Goal: Find contact information: Find contact information

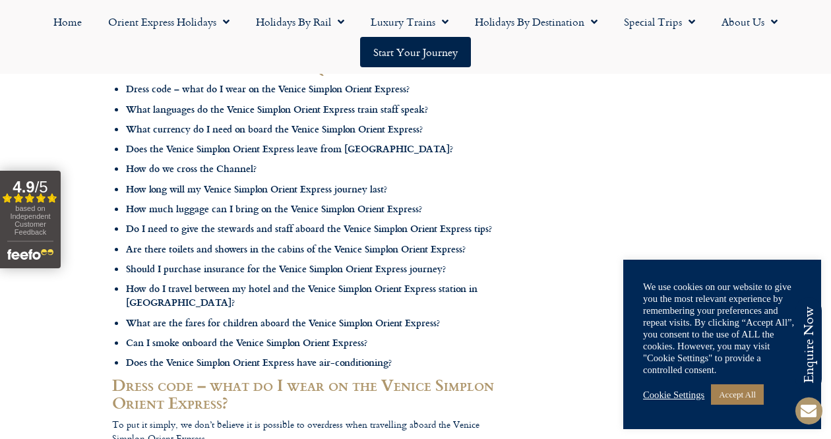
scroll to position [422, 0]
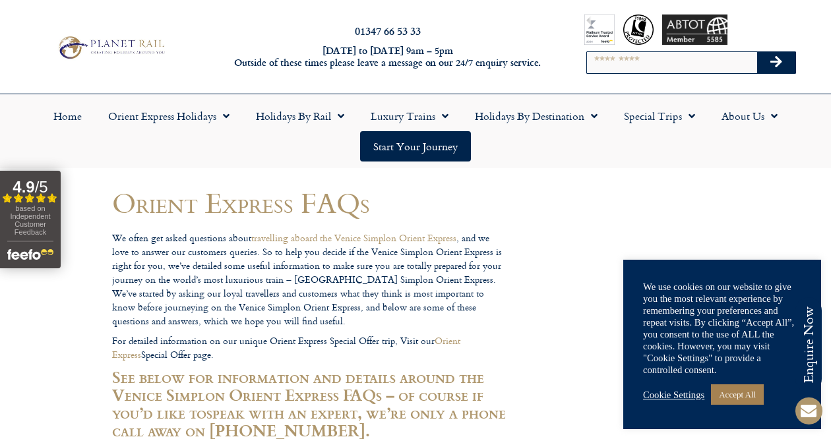
scroll to position [0, 0]
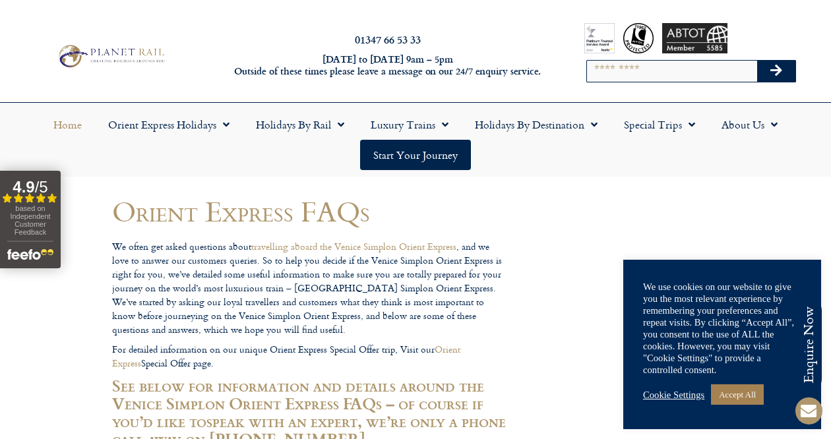
click at [71, 127] on link "Home" at bounding box center [67, 124] width 55 height 30
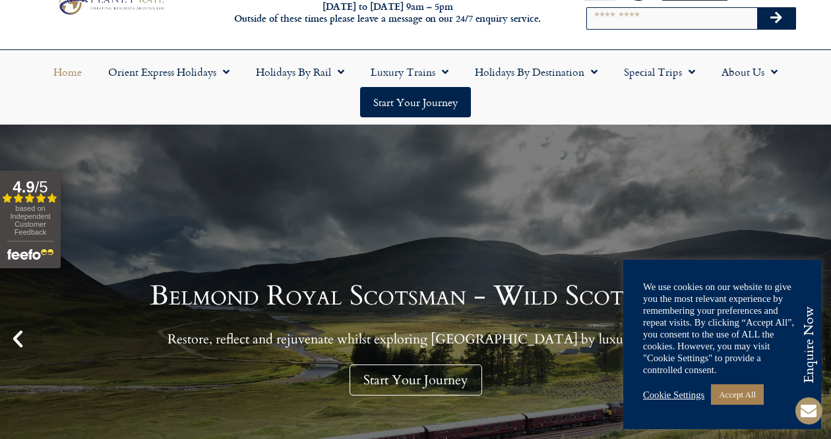
scroll to position [79, 0]
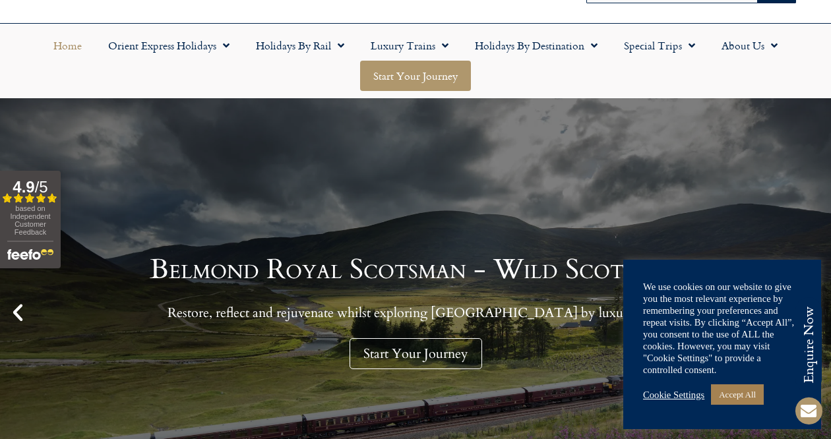
click at [438, 75] on link "Start your Journey" at bounding box center [415, 76] width 111 height 30
